Goal: Navigation & Orientation: Find specific page/section

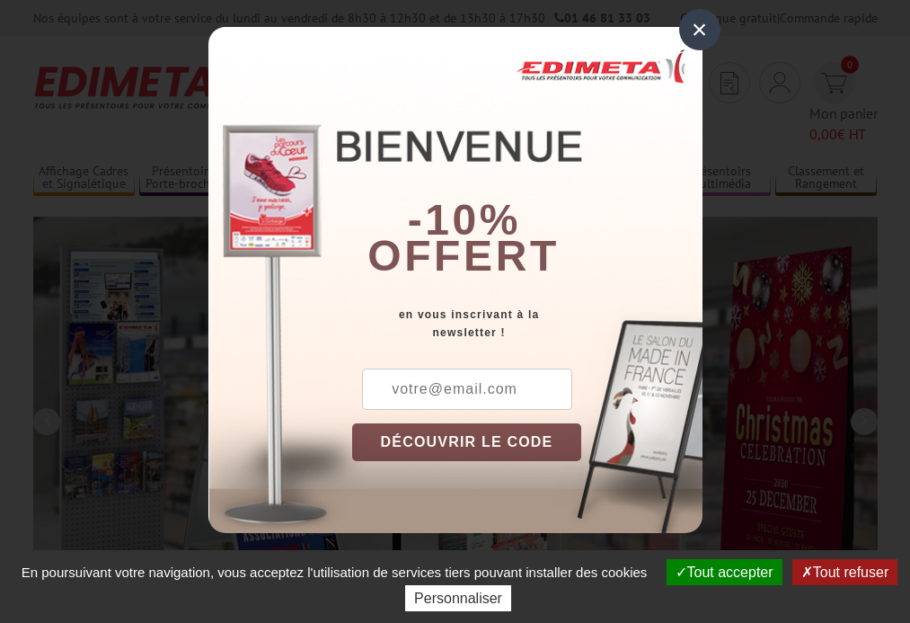
click at [721, 571] on button "Tout accepter" at bounding box center [725, 572] width 116 height 26
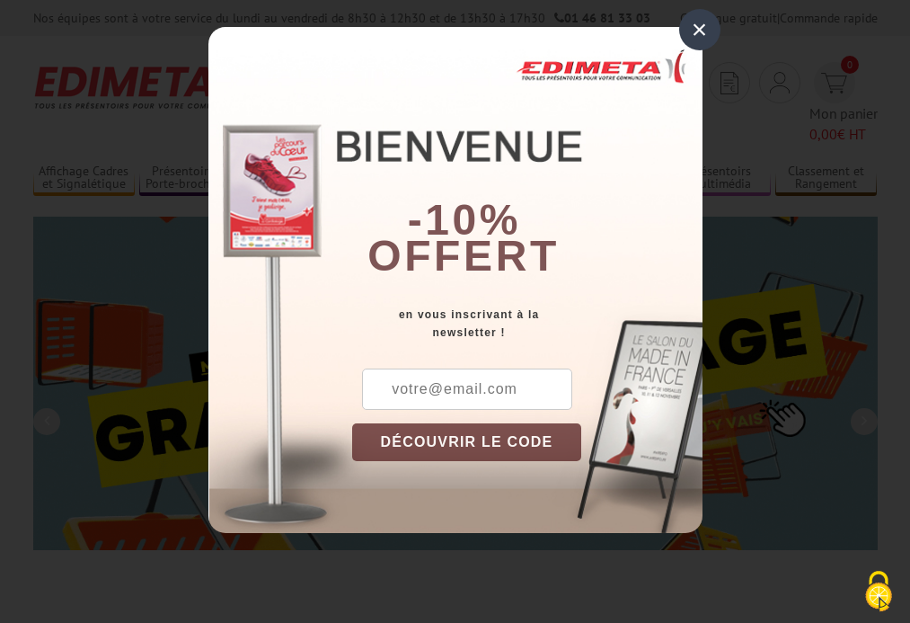
click at [699, 30] on div "×" at bounding box center [699, 29] width 41 height 41
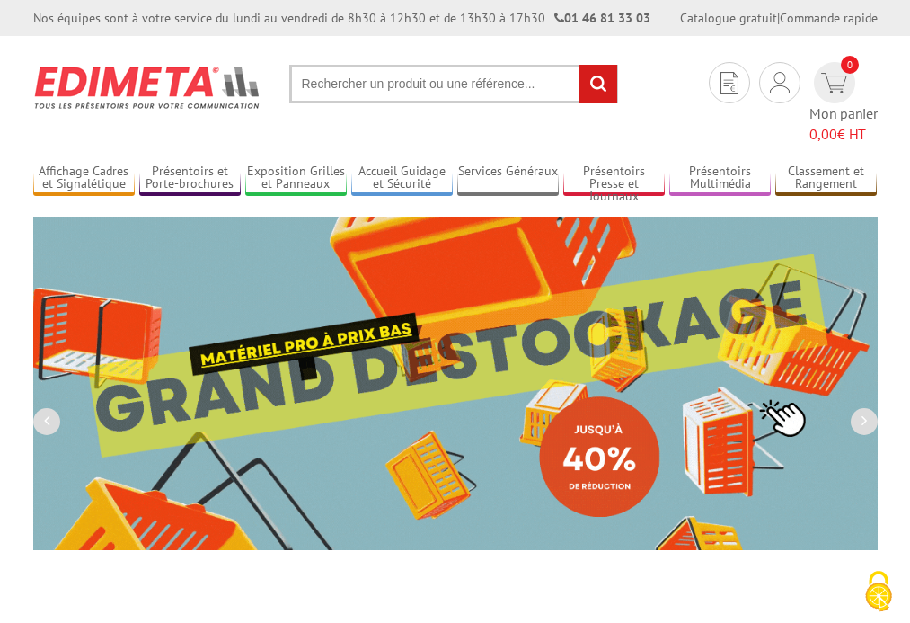
click at [0, 0] on div "Nos équipes sont à votre service du lundi au vendredi de 8h30 à 12h30 et de 13h…" at bounding box center [455, 18] width 910 height 36
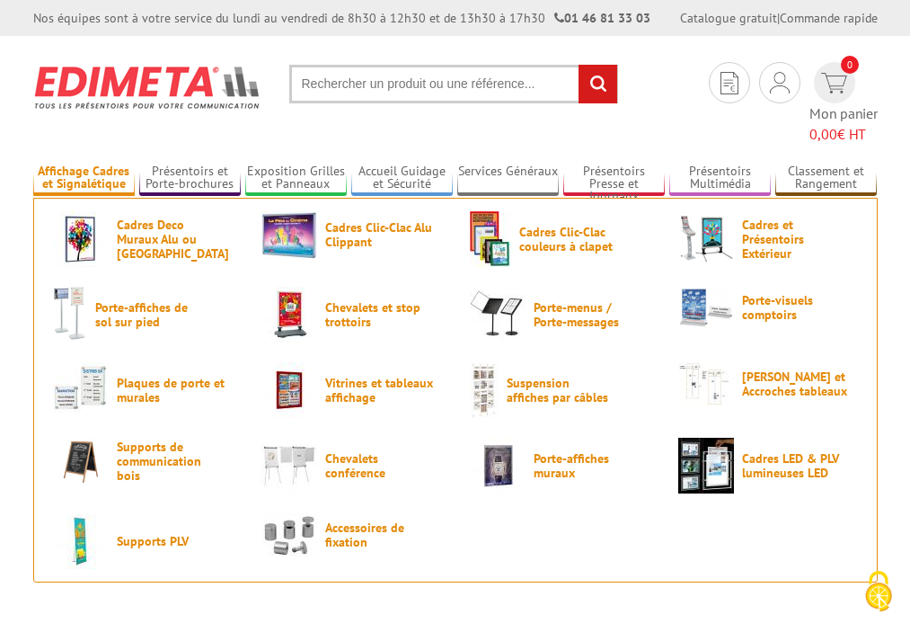
click at [84, 164] on link "Affichage Cadres et Signalétique" at bounding box center [84, 179] width 102 height 30
